Goal: Information Seeking & Learning: Learn about a topic

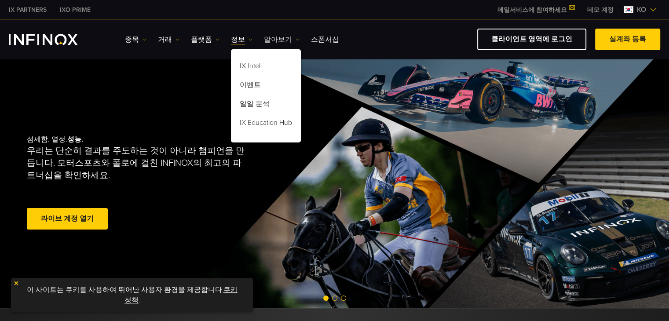
click at [283, 40] on link "알아보기" at bounding box center [282, 39] width 36 height 11
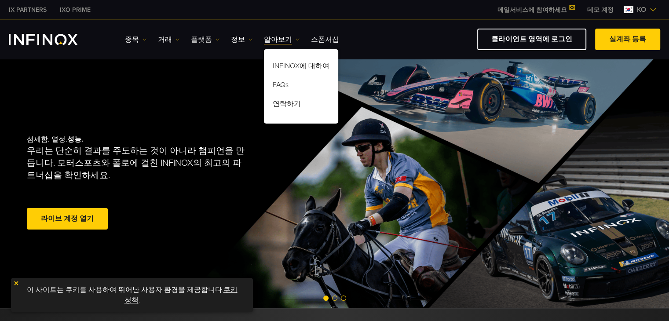
click at [206, 43] on link "플랫폼" at bounding box center [205, 39] width 29 height 11
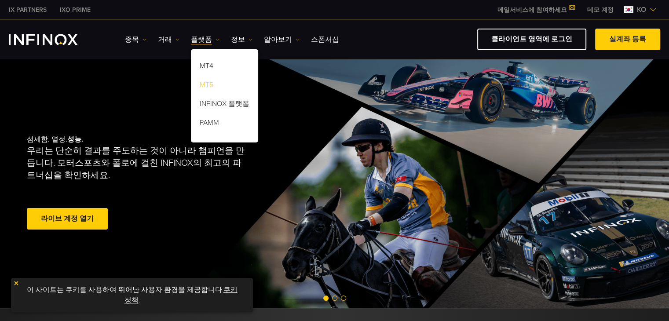
click at [206, 81] on link "MT5" at bounding box center [224, 86] width 67 height 19
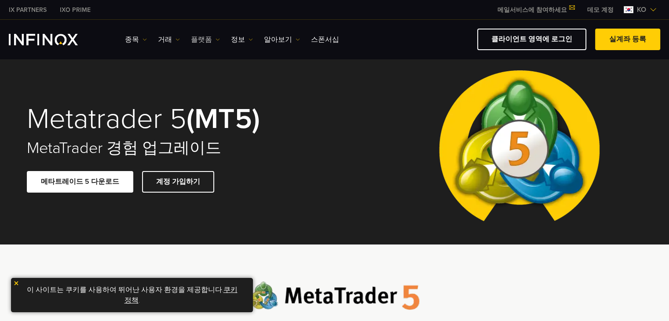
click at [199, 36] on link "플랫폼" at bounding box center [205, 39] width 29 height 11
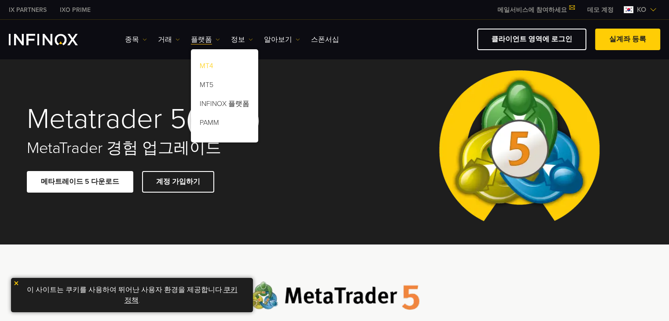
click at [201, 65] on link "MT4" at bounding box center [224, 67] width 67 height 19
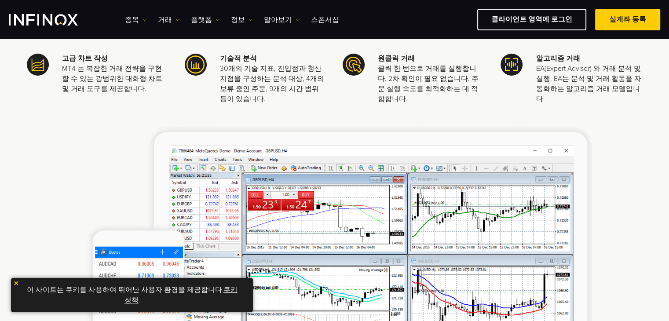
scroll to position [327, 0]
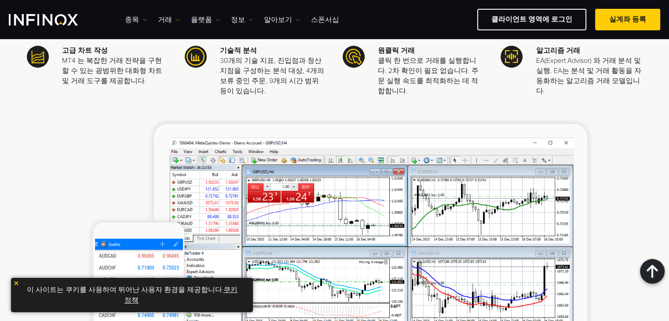
click at [14, 282] on img at bounding box center [16, 283] width 6 height 6
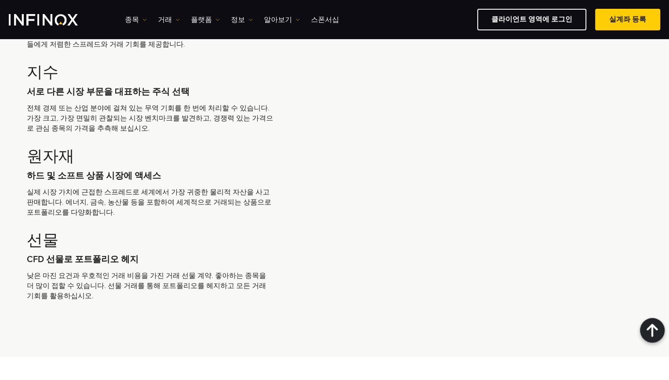
scroll to position [2242, 0]
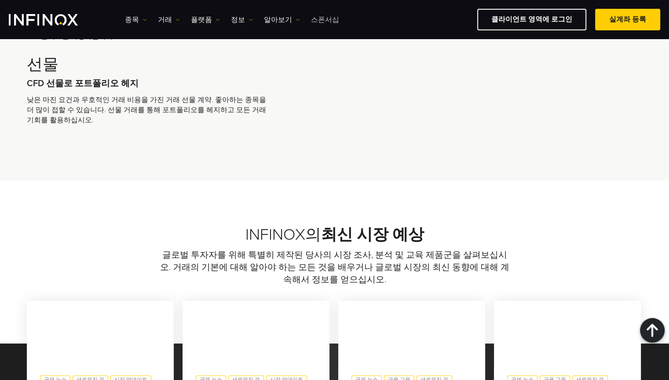
click at [320, 21] on link "스폰서십" at bounding box center [325, 20] width 28 height 11
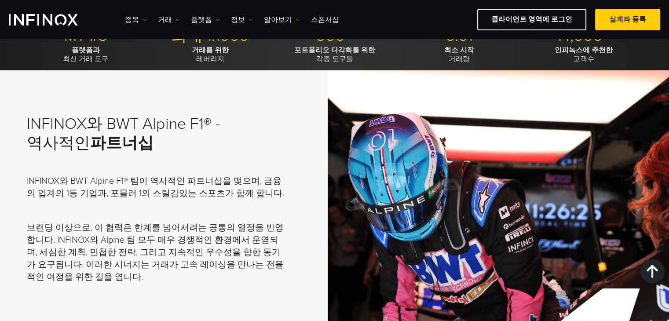
scroll to position [264, 0]
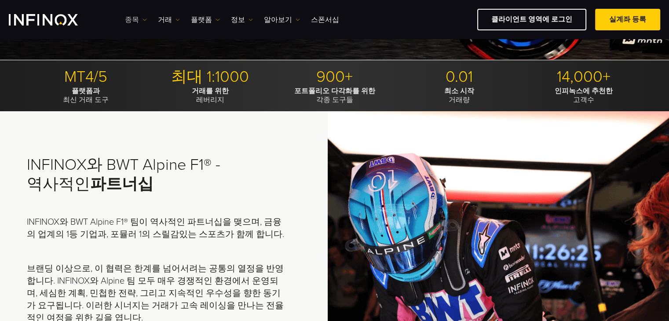
click at [130, 16] on link "종목" at bounding box center [136, 20] width 22 height 11
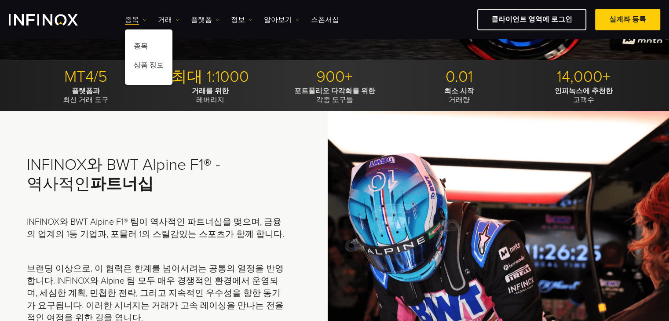
scroll to position [0, 0]
click at [139, 63] on link "상품 정보" at bounding box center [148, 66] width 47 height 19
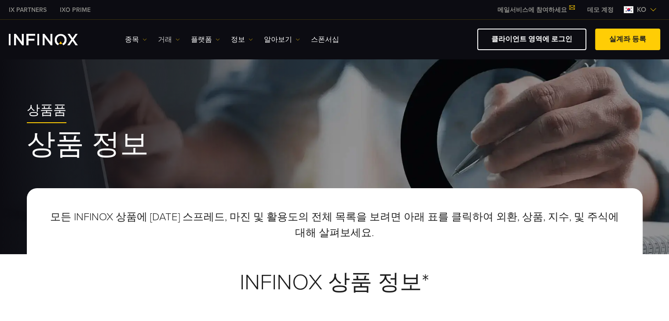
click at [169, 40] on link "거래" at bounding box center [169, 39] width 22 height 11
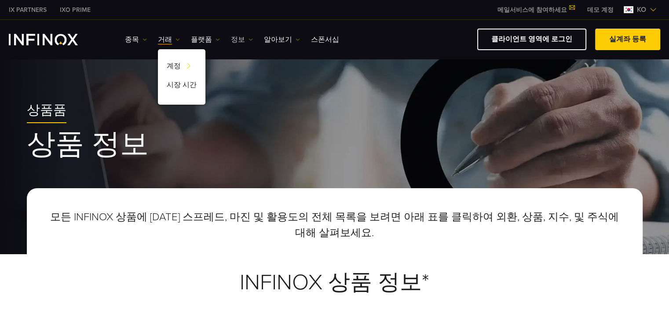
click at [248, 41] on img at bounding box center [250, 39] width 4 height 4
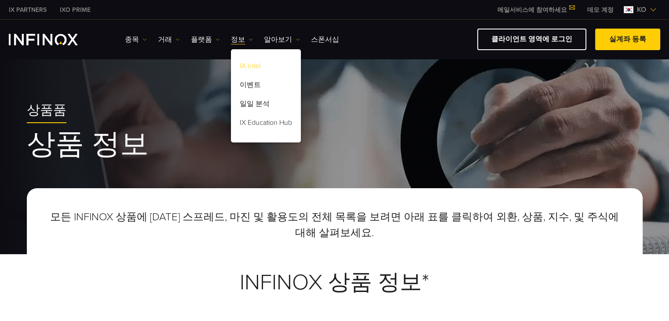
click at [248, 65] on link "IX Intel" at bounding box center [266, 67] width 70 height 19
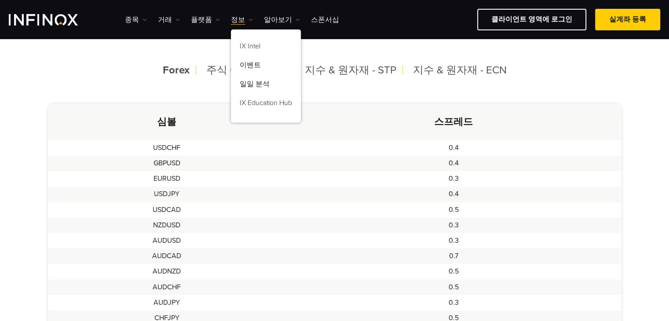
scroll to position [264, 0]
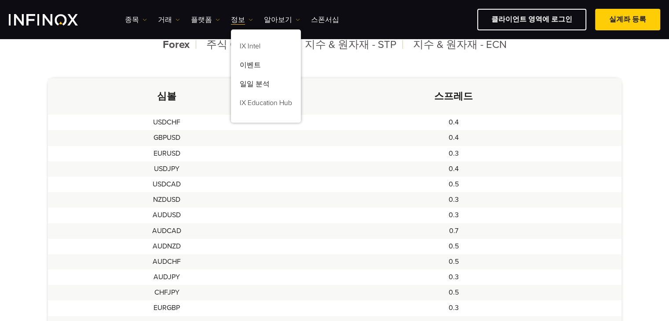
click at [88, 160] on td "EURUSD" at bounding box center [167, 153] width 238 height 15
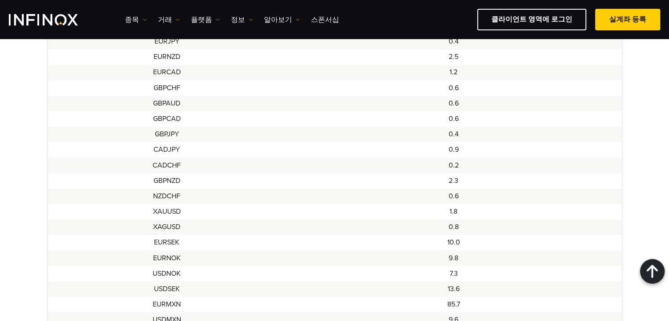
scroll to position [572, 0]
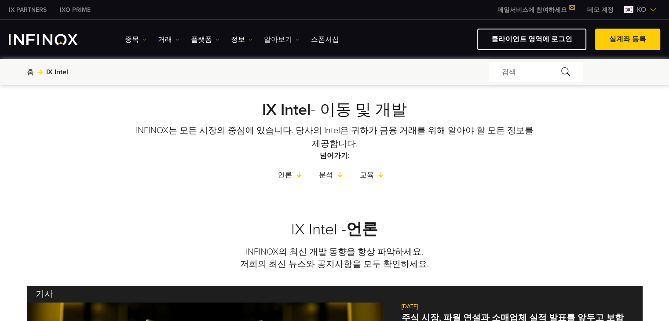
click at [285, 37] on link "알아보기" at bounding box center [282, 39] width 36 height 11
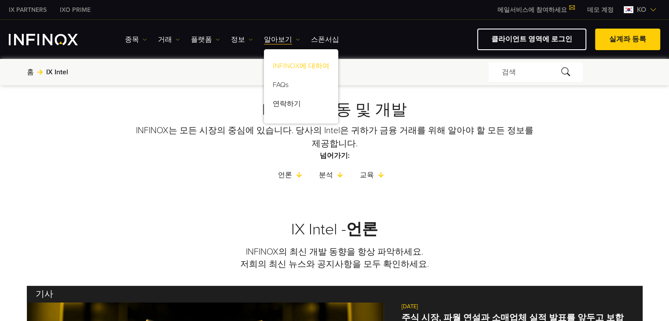
click at [287, 66] on link "INFINOX에 대하여" at bounding box center [301, 67] width 74 height 19
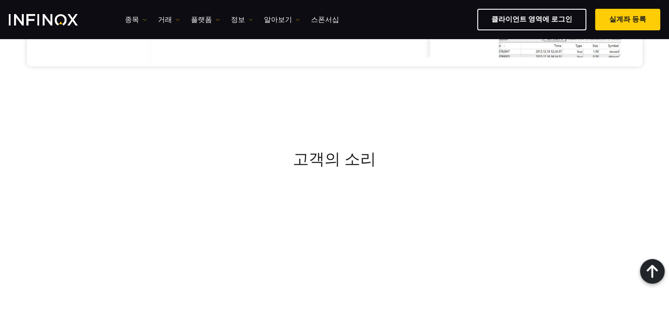
scroll to position [3079, 0]
